Goal: Task Accomplishment & Management: Use online tool/utility

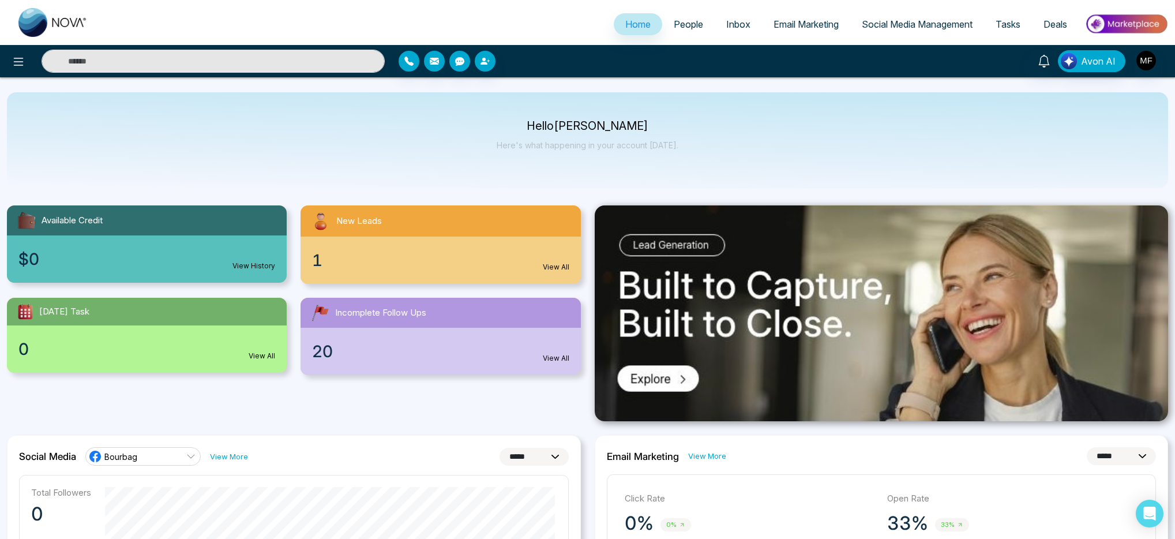
select select "*"
click at [18, 63] on icon at bounding box center [19, 62] width 14 height 14
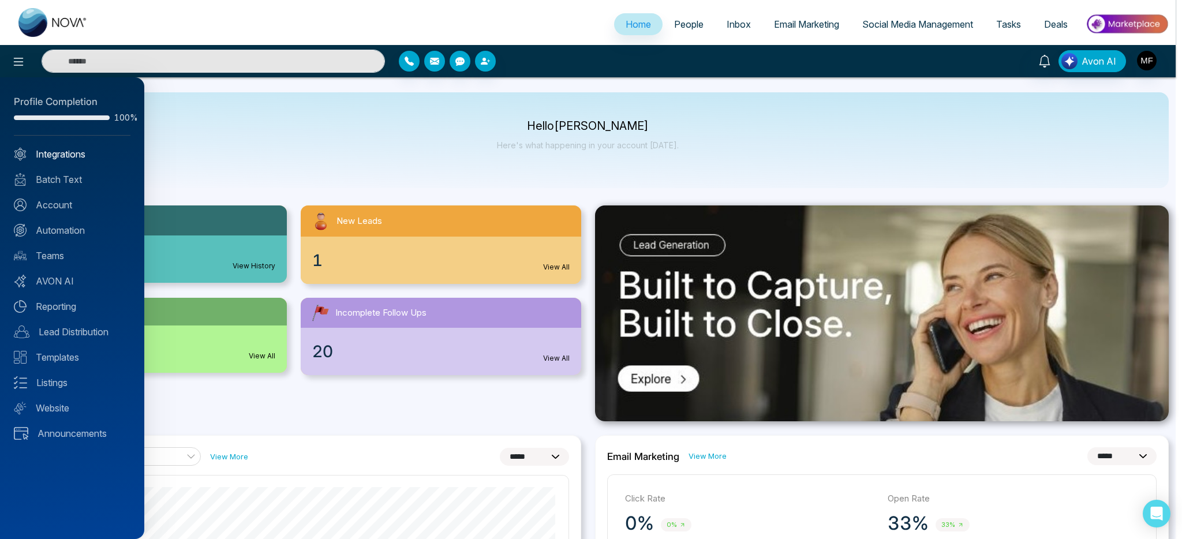
click at [61, 157] on link "Integrations" at bounding box center [72, 154] width 117 height 14
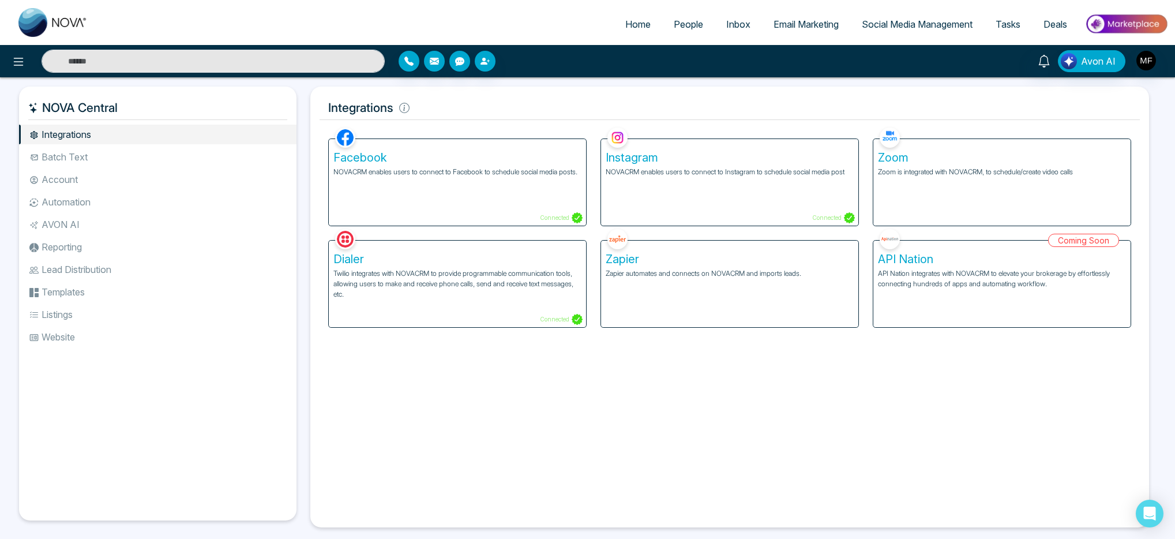
click at [1069, 244] on div "Coming Soon API Nation API Nation integrates with NOVACRM to elevate your broke…" at bounding box center [1002, 277] width 272 height 102
click at [962, 249] on div "Coming Soon API Nation API Nation integrates with NOVACRM to elevate your broke…" at bounding box center [1002, 277] width 272 height 102
click at [889, 245] on div "Coming Soon API Nation API Nation integrates with NOVACRM to elevate your broke…" at bounding box center [1002, 277] width 272 height 102
click at [879, 256] on div "Coming Soon API Nation API Nation integrates with NOVACRM to elevate your broke…" at bounding box center [1002, 277] width 272 height 102
click at [54, 276] on li "Lead Distribution" at bounding box center [158, 270] width 278 height 20
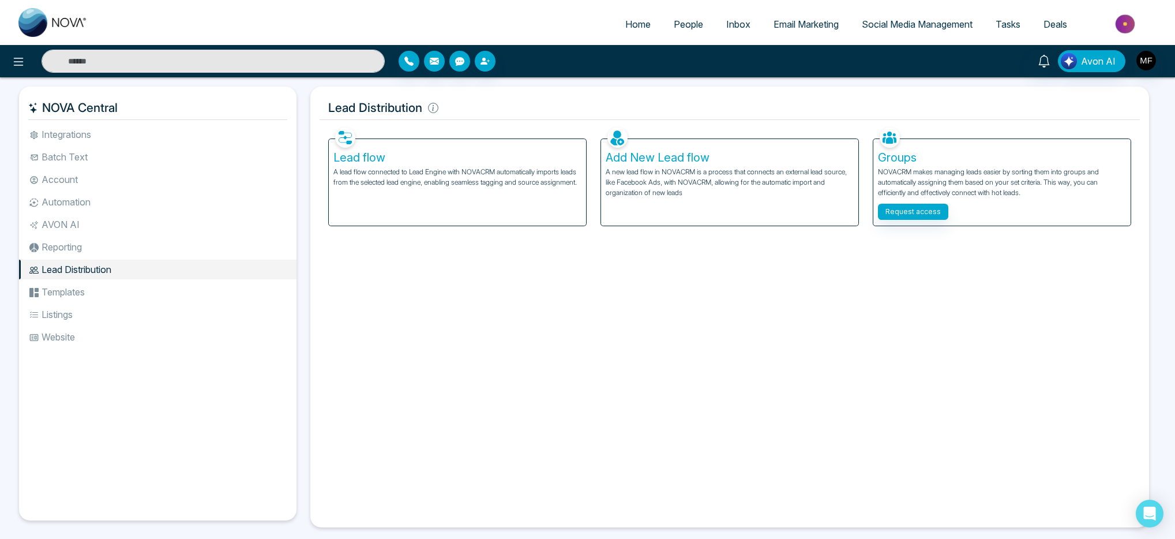
click at [65, 197] on li "Automation" at bounding box center [158, 202] width 278 height 20
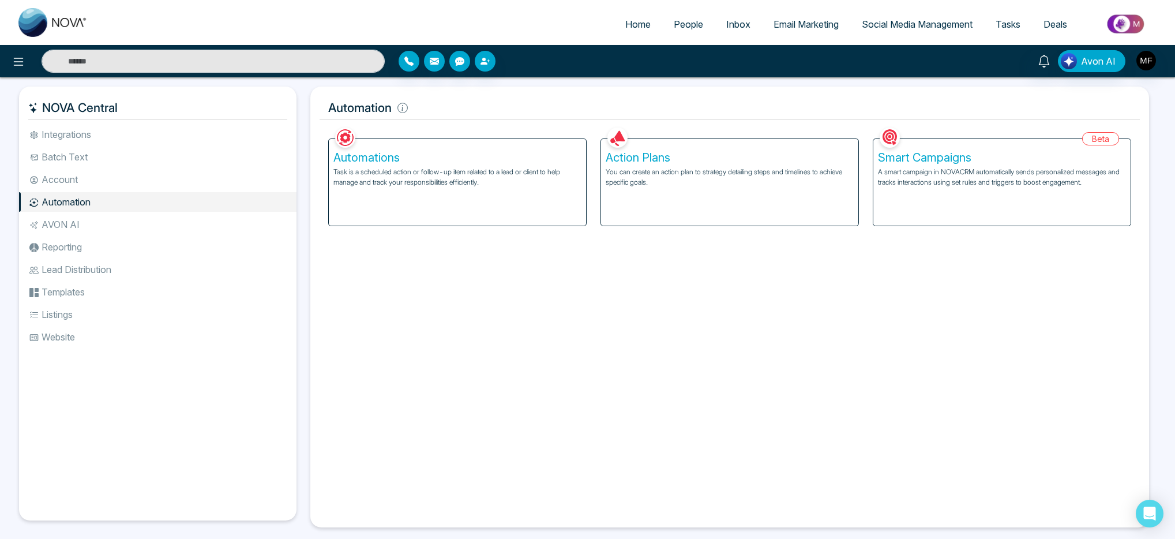
click at [903, 178] on p "A smart campaign in NOVACRM automatically sends personalized messages and track…" at bounding box center [1002, 177] width 248 height 21
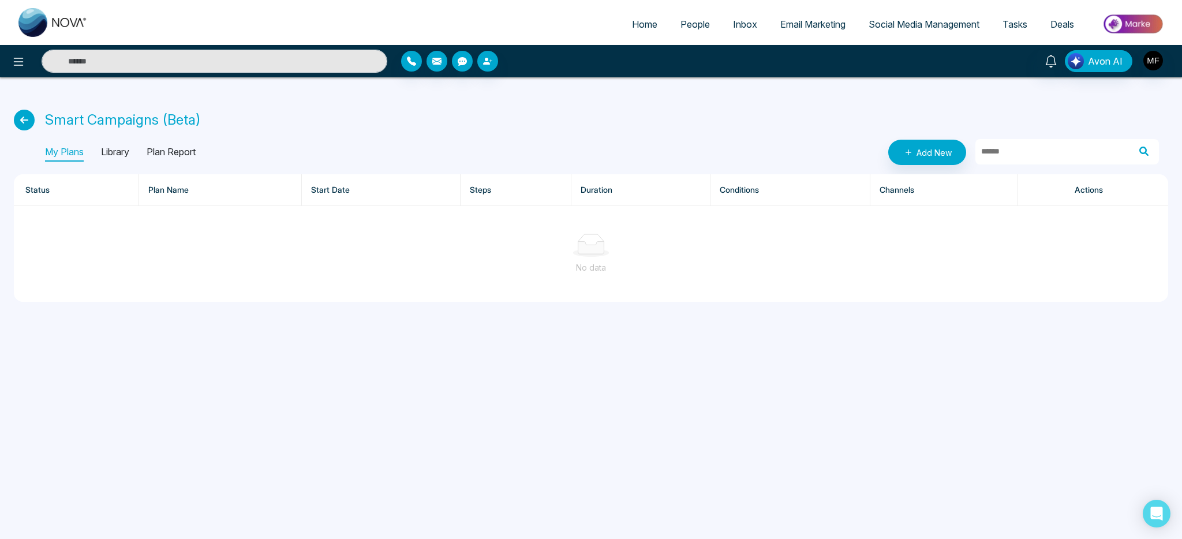
click at [115, 151] on p "Library" at bounding box center [115, 152] width 28 height 18
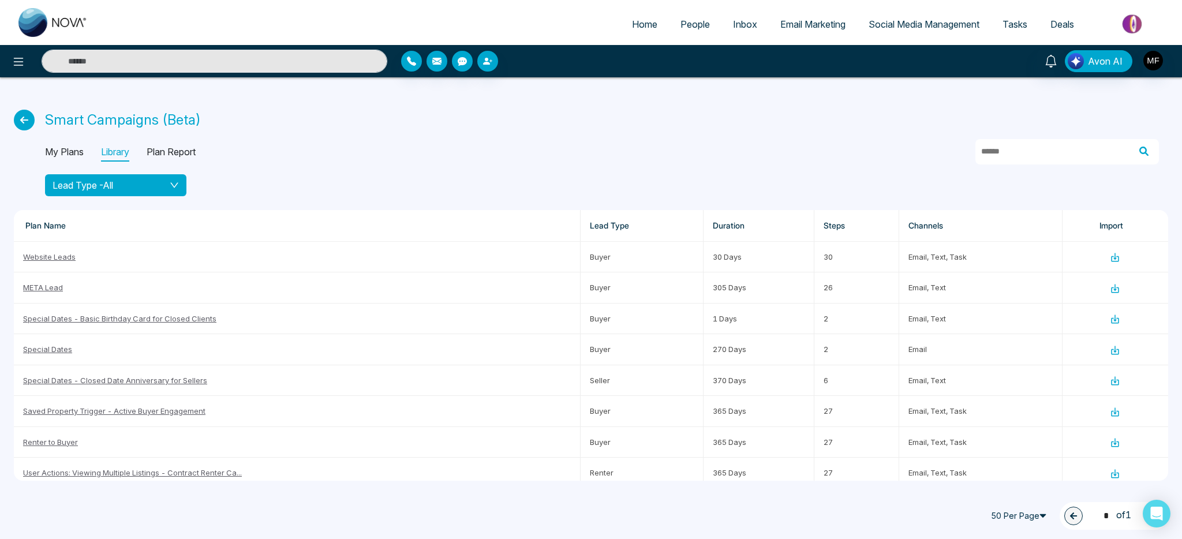
click at [183, 186] on button "Lead Type - All" at bounding box center [115, 185] width 141 height 22
click at [118, 234] on span "Buyer" at bounding box center [116, 228] width 128 height 13
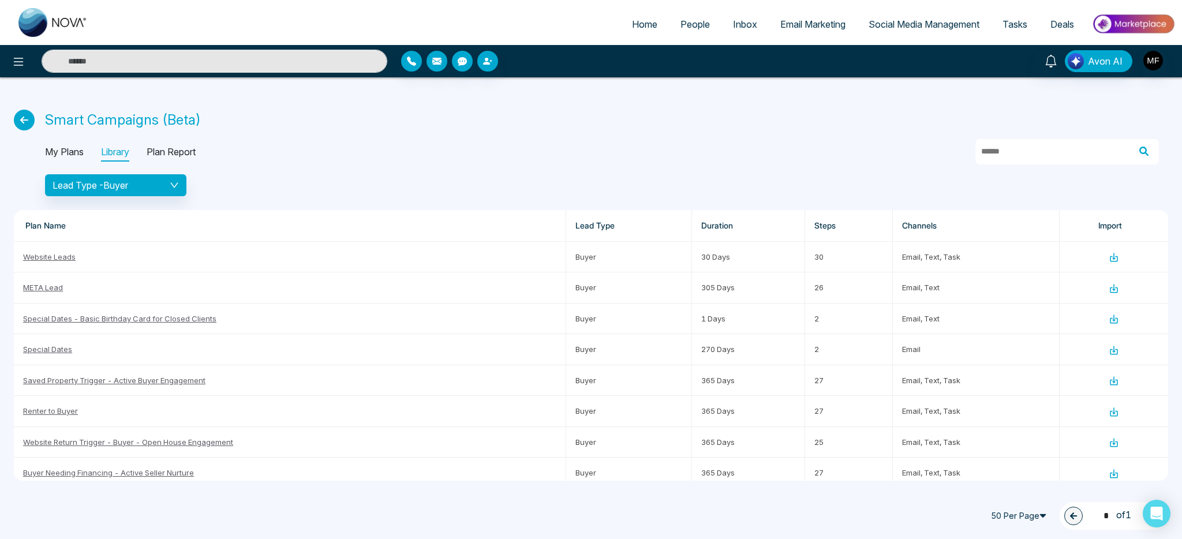
click at [181, 154] on p "Plan Report" at bounding box center [171, 152] width 49 height 18
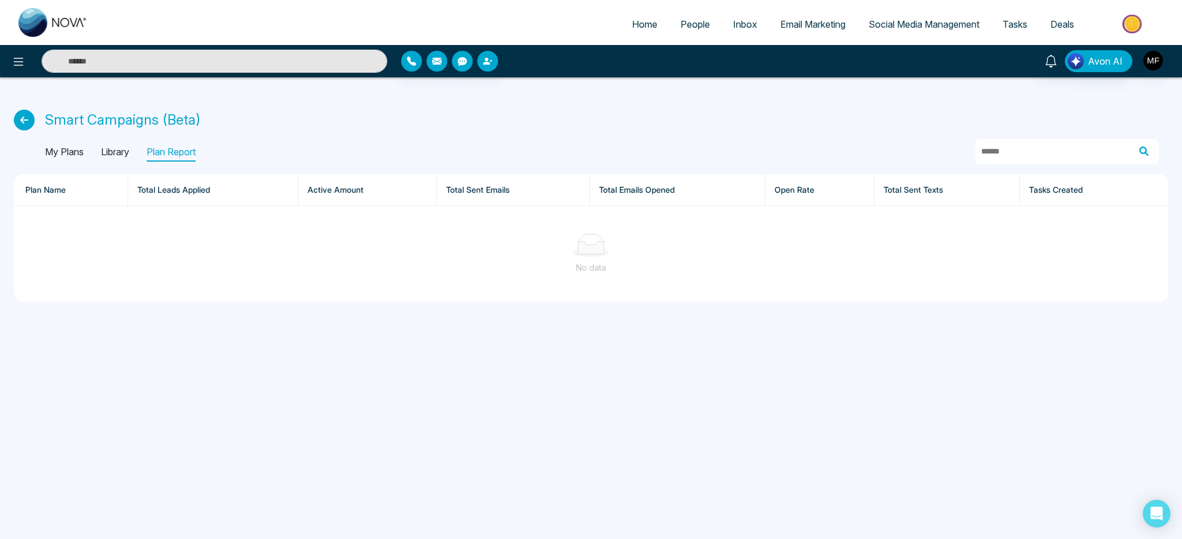
click at [128, 157] on p "Library" at bounding box center [115, 152] width 28 height 18
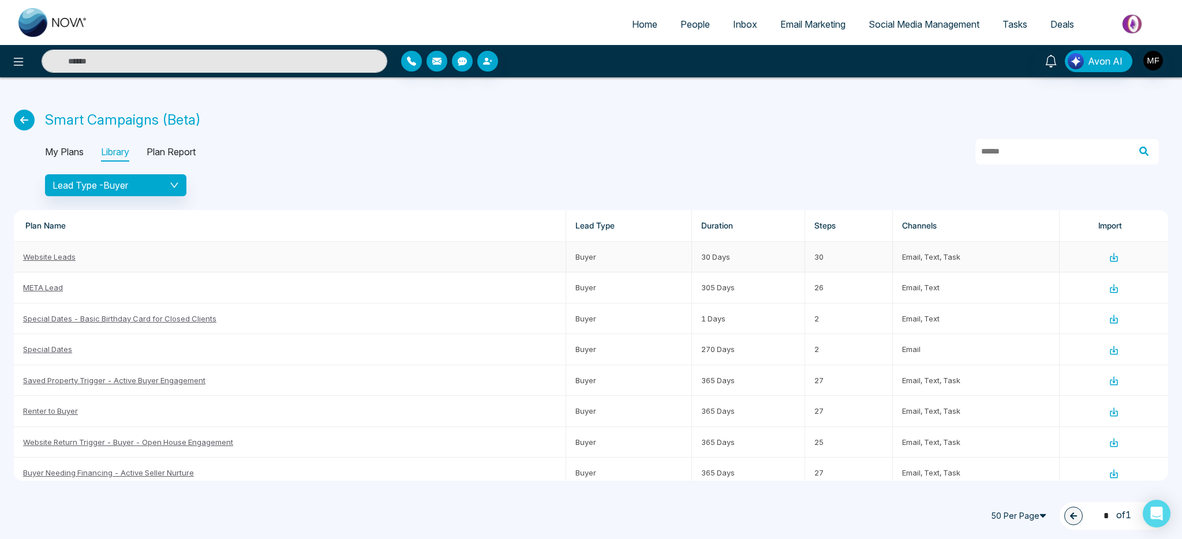
click at [59, 257] on link "Website Leads" at bounding box center [49, 256] width 53 height 9
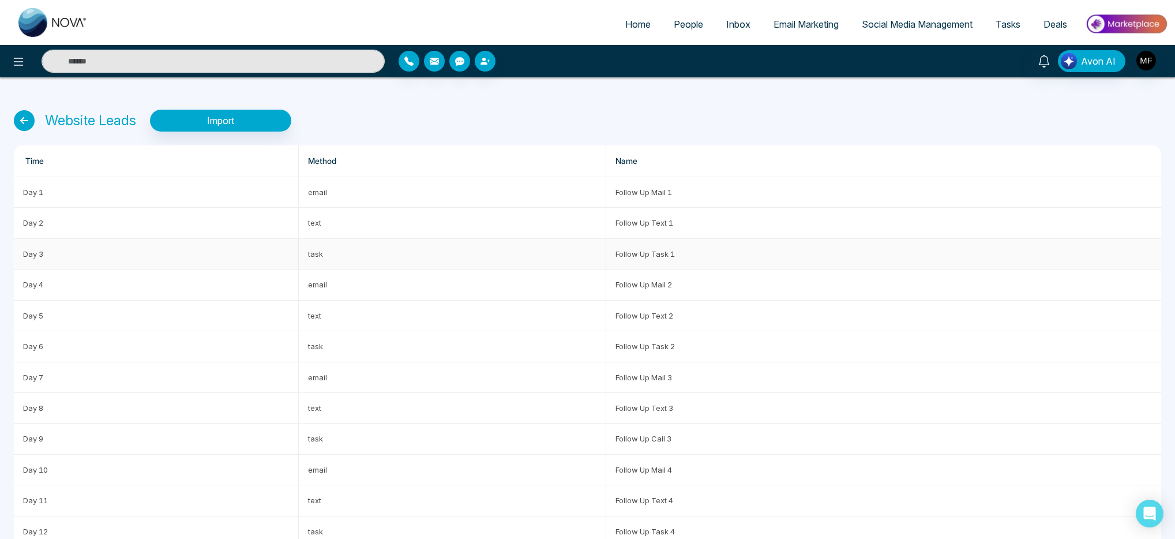
click at [639, 256] on td "Follow Up Task 1" at bounding box center [883, 254] width 555 height 31
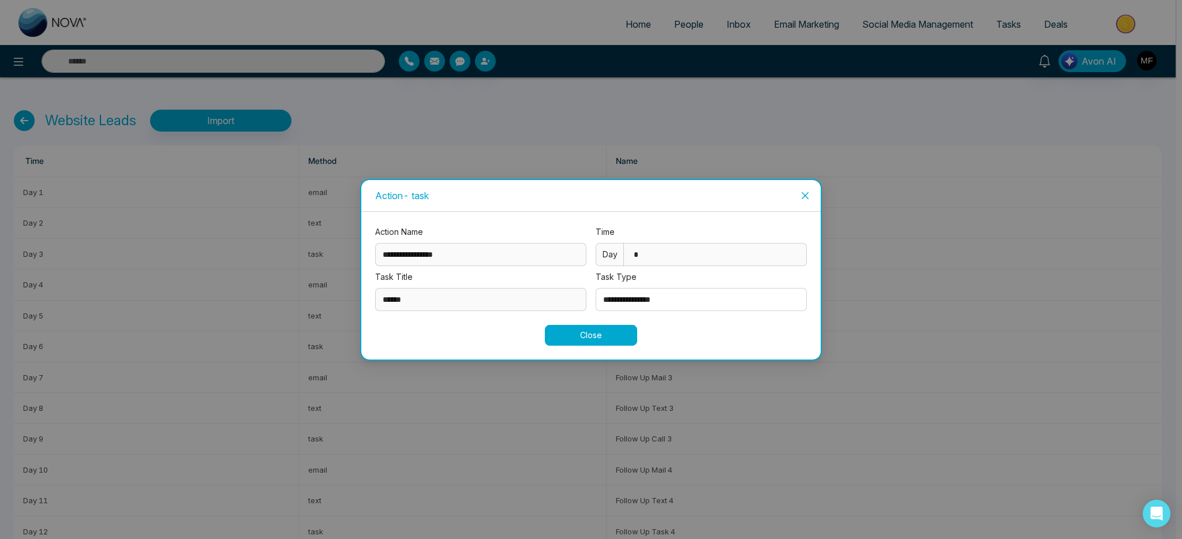
click at [594, 340] on button "Close" at bounding box center [591, 335] width 92 height 21
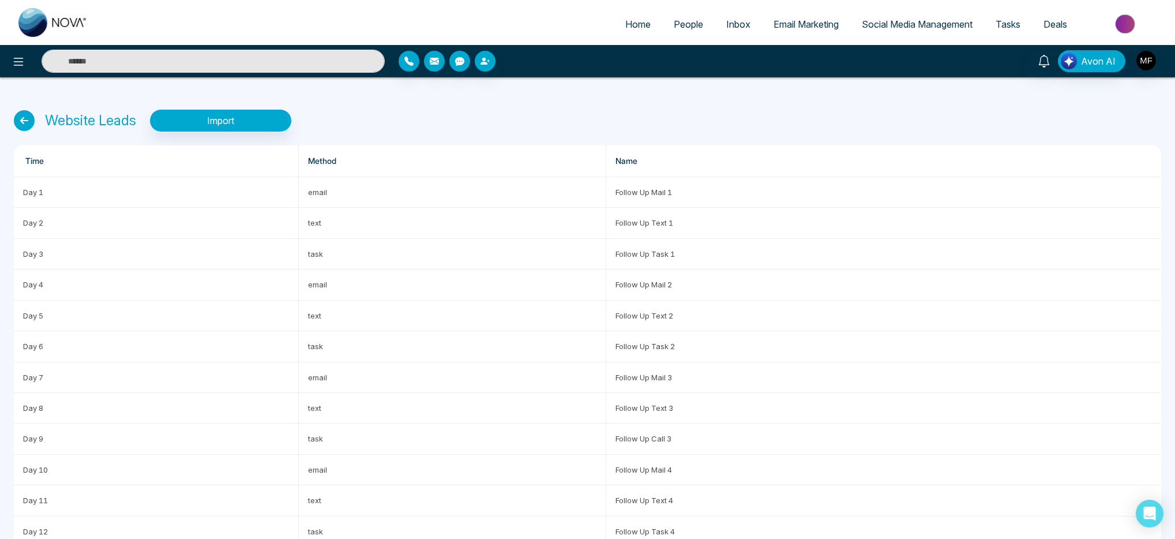
click at [31, 123] on icon at bounding box center [24, 120] width 21 height 21
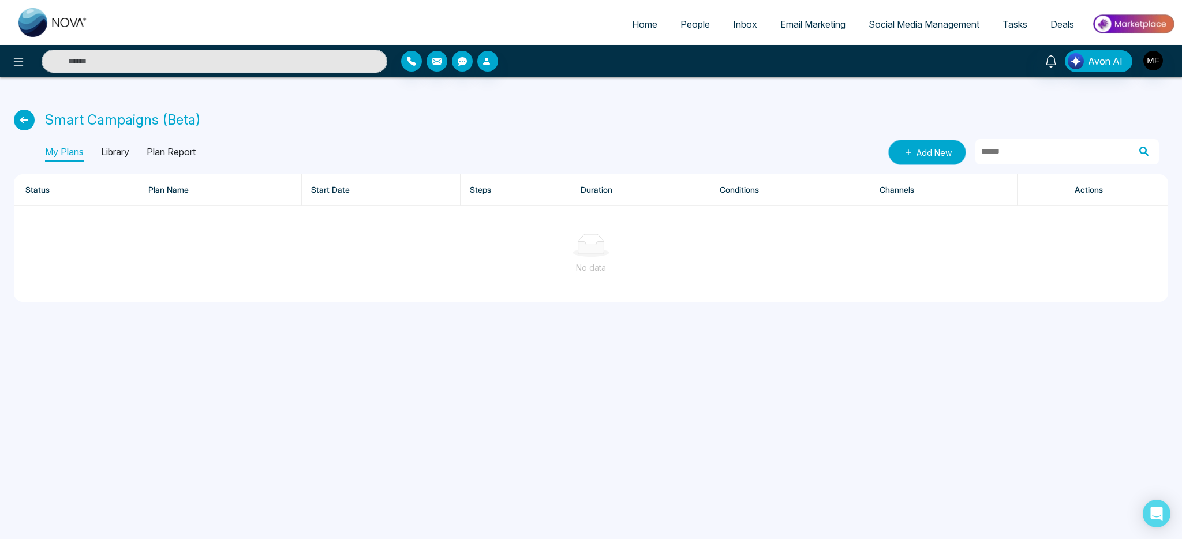
click at [925, 153] on link "Add New" at bounding box center [927, 152] width 78 height 25
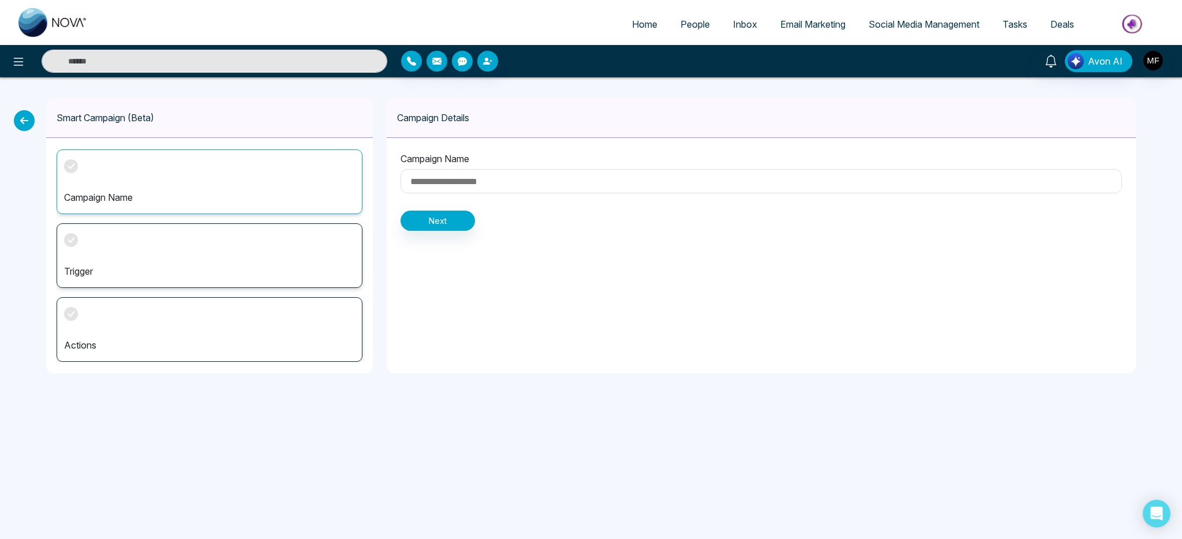
click at [30, 119] on icon at bounding box center [24, 120] width 21 height 21
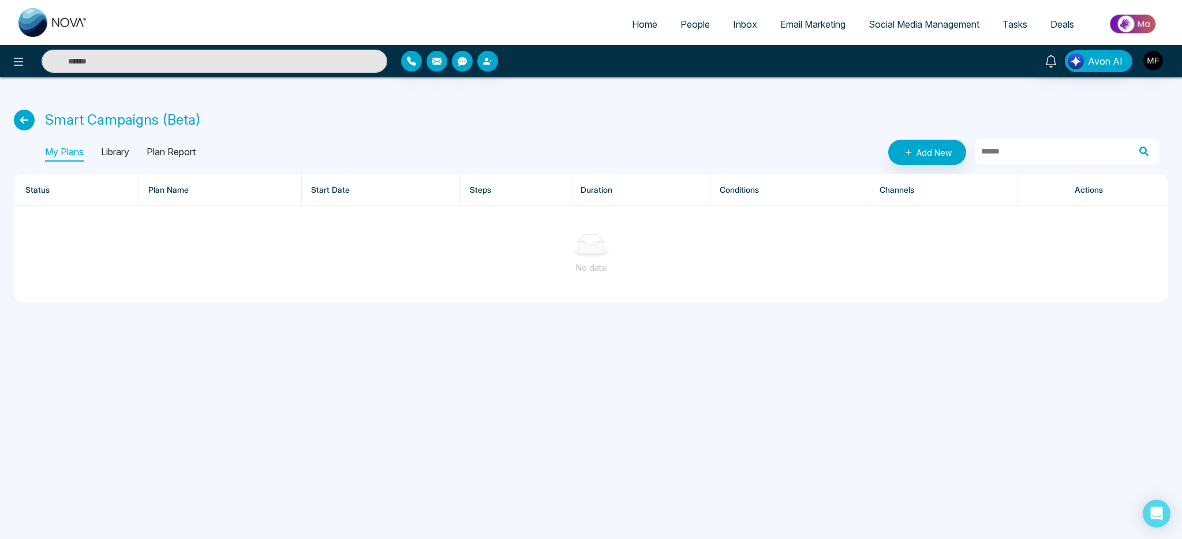
click at [120, 152] on p "Library" at bounding box center [115, 152] width 28 height 18
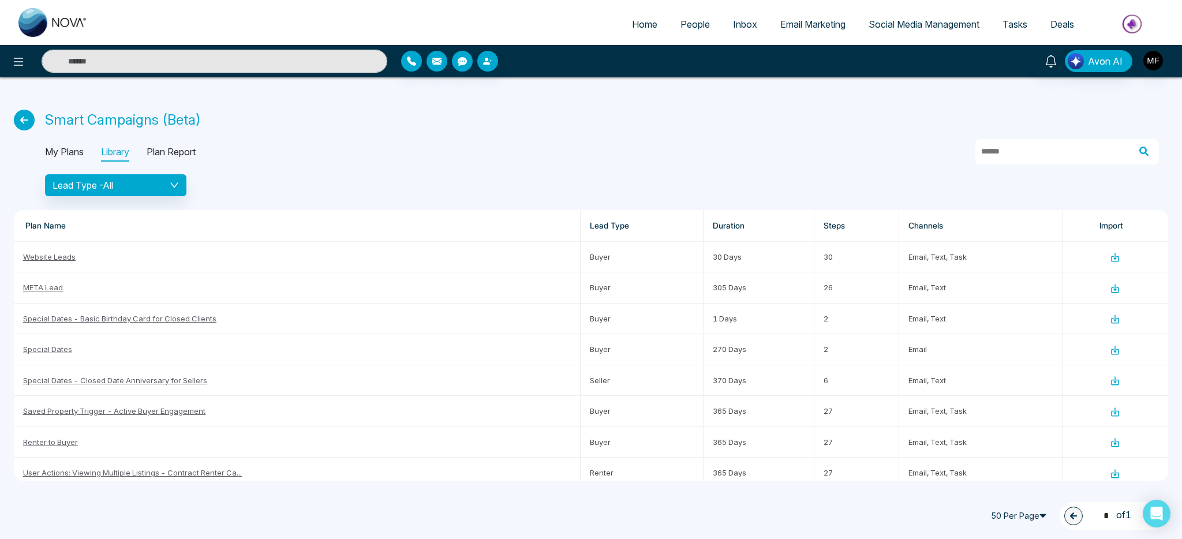
click at [185, 152] on p "Plan Report" at bounding box center [171, 152] width 49 height 18
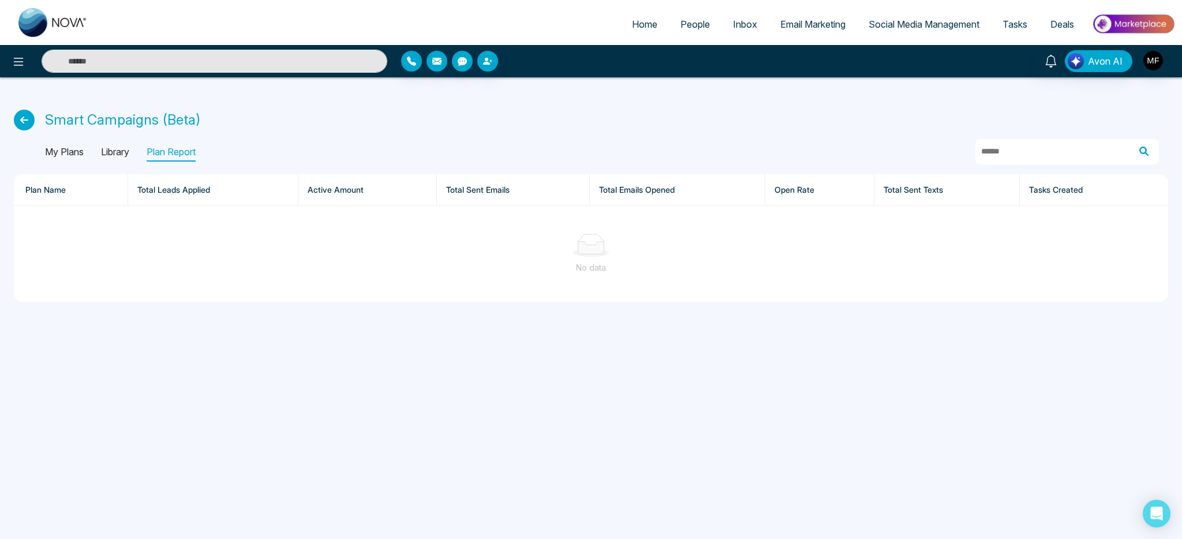
click at [62, 159] on p "My Plans" at bounding box center [64, 152] width 39 height 18
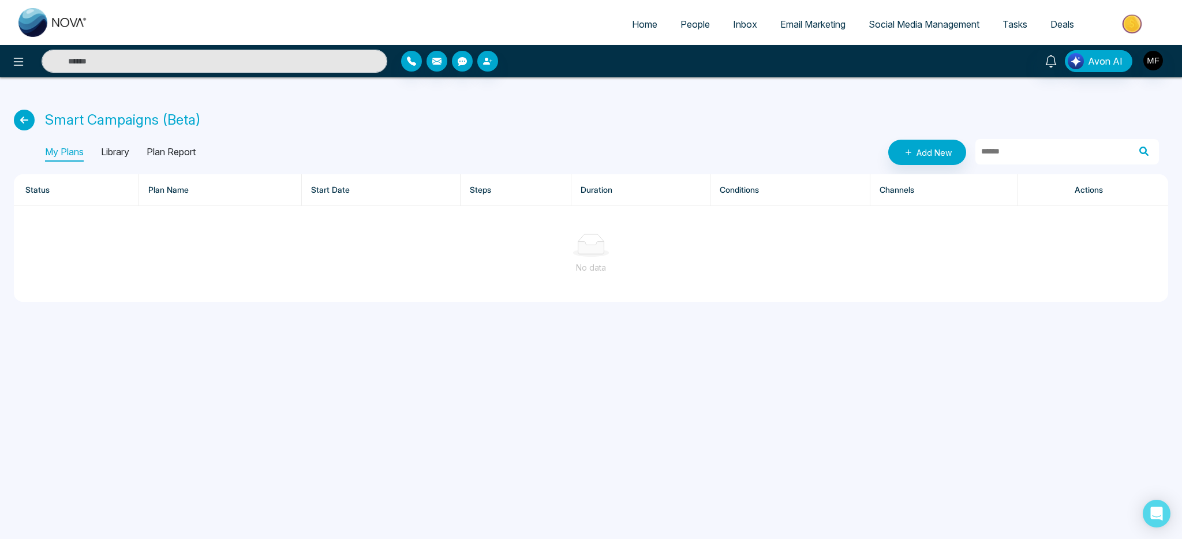
click at [379, 118] on div "Smart Campaigns (Beta)" at bounding box center [591, 120] width 1154 height 21
click at [137, 122] on p "Smart Campaigns (Beta)" at bounding box center [123, 120] width 156 height 21
click at [181, 123] on p "Smart Campaigns (Beta)" at bounding box center [123, 120] width 156 height 21
click at [126, 125] on p "Smart Campaigns (Beta)" at bounding box center [123, 120] width 156 height 21
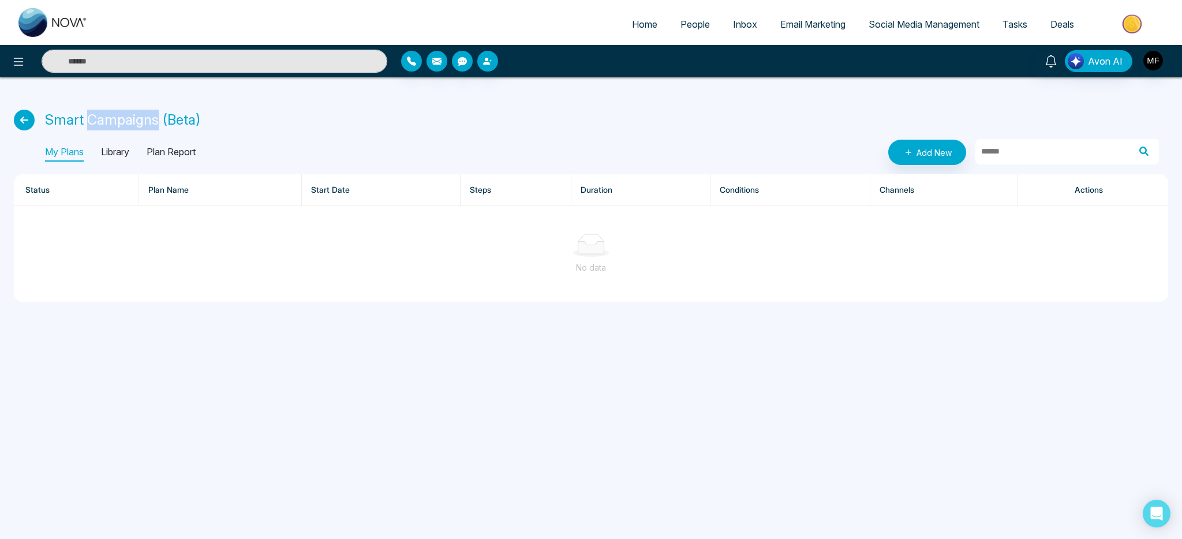
click at [126, 125] on p "Smart Campaigns (Beta)" at bounding box center [123, 120] width 156 height 21
click at [54, 121] on p "Smart Campaigns (Beta)" at bounding box center [123, 120] width 156 height 21
click at [196, 124] on p "Smart Campaigns (Beta)" at bounding box center [123, 120] width 156 height 21
click at [530, 264] on div "No data" at bounding box center [591, 267] width 1136 height 13
